Goal: Information Seeking & Learning: Learn about a topic

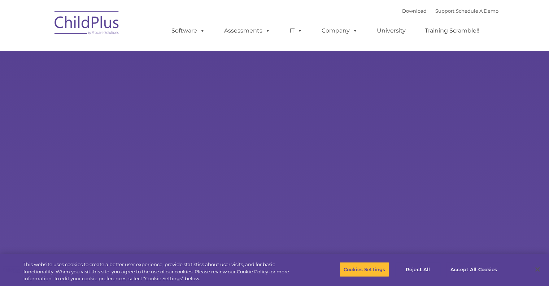
select select "MEDIUM"
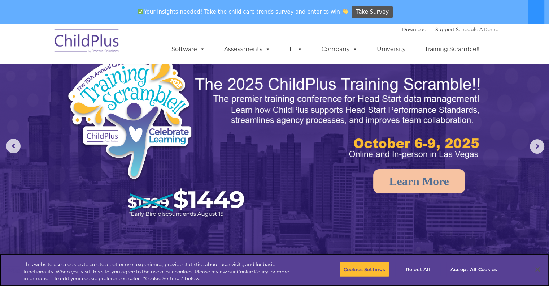
scroll to position [17, 0]
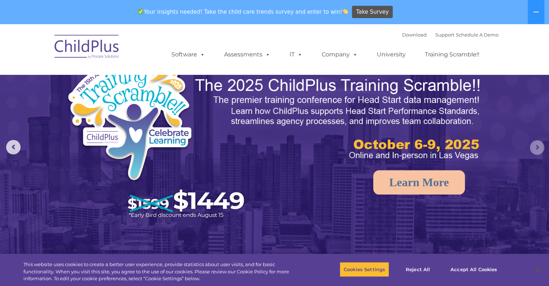
click at [535, 151] on rs-arrow at bounding box center [537, 147] width 14 height 14
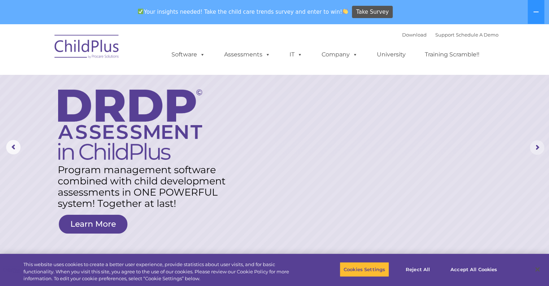
click at [535, 151] on rs-arrow at bounding box center [537, 147] width 14 height 14
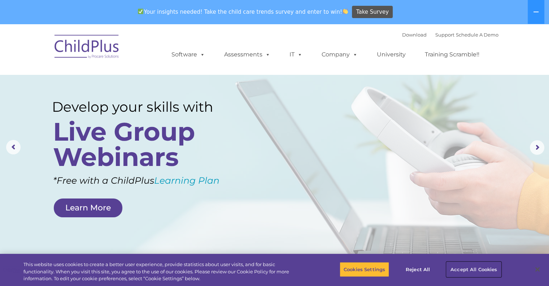
click at [486, 271] on button "Accept All Cookies" at bounding box center [474, 268] width 55 height 15
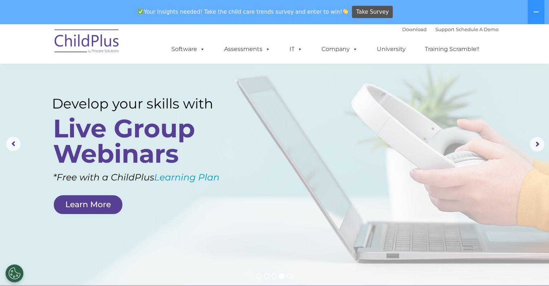
scroll to position [20, 0]
click at [537, 149] on rs-arrow at bounding box center [537, 144] width 14 height 14
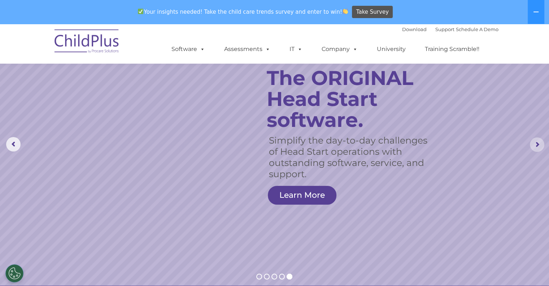
click at [537, 149] on rs-arrow at bounding box center [537, 144] width 14 height 14
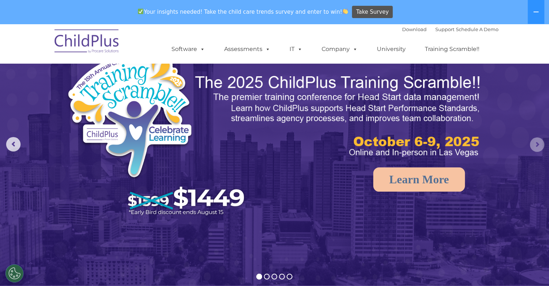
click at [537, 149] on rs-arrow at bounding box center [537, 144] width 14 height 14
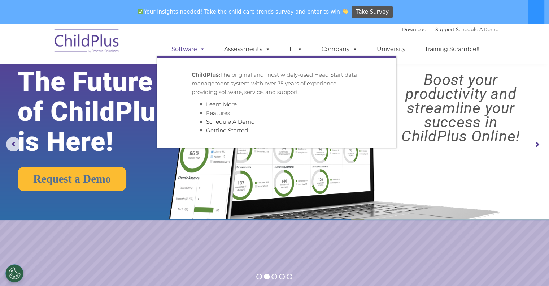
click at [196, 52] on link "Software" at bounding box center [188, 49] width 48 height 14
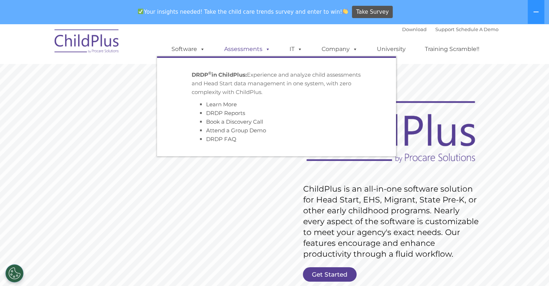
click at [256, 48] on link "Assessments" at bounding box center [247, 49] width 61 height 14
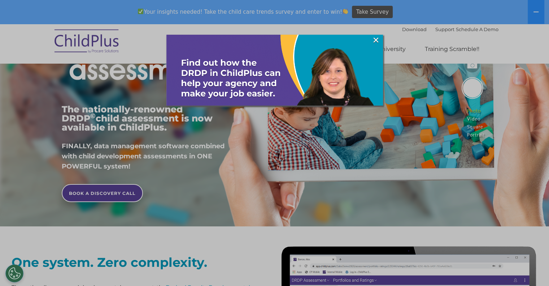
scroll to position [246, 0]
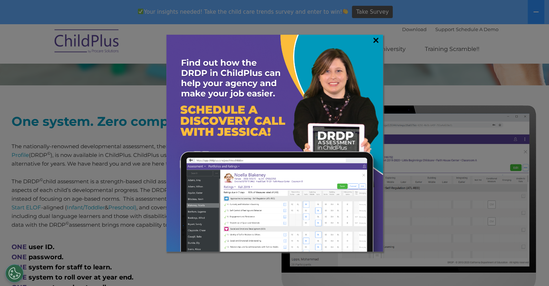
click at [376, 38] on link "×" at bounding box center [376, 39] width 8 height 7
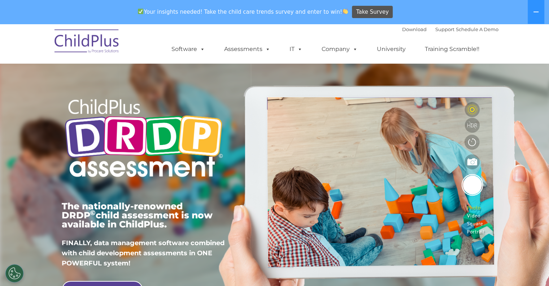
scroll to position [0, 0]
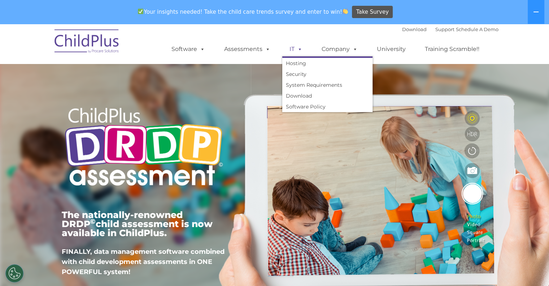
click at [289, 51] on link "IT" at bounding box center [295, 49] width 27 height 14
